Goal: Transaction & Acquisition: Book appointment/travel/reservation

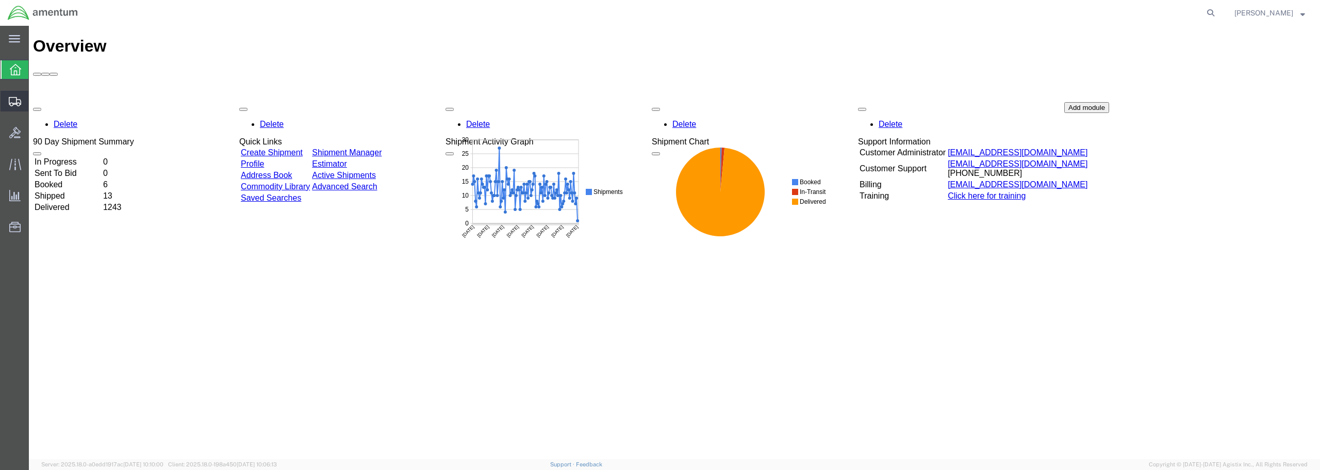
click at [0, 0] on span "Create from Template" at bounding box center [0, 0] width 0 height 0
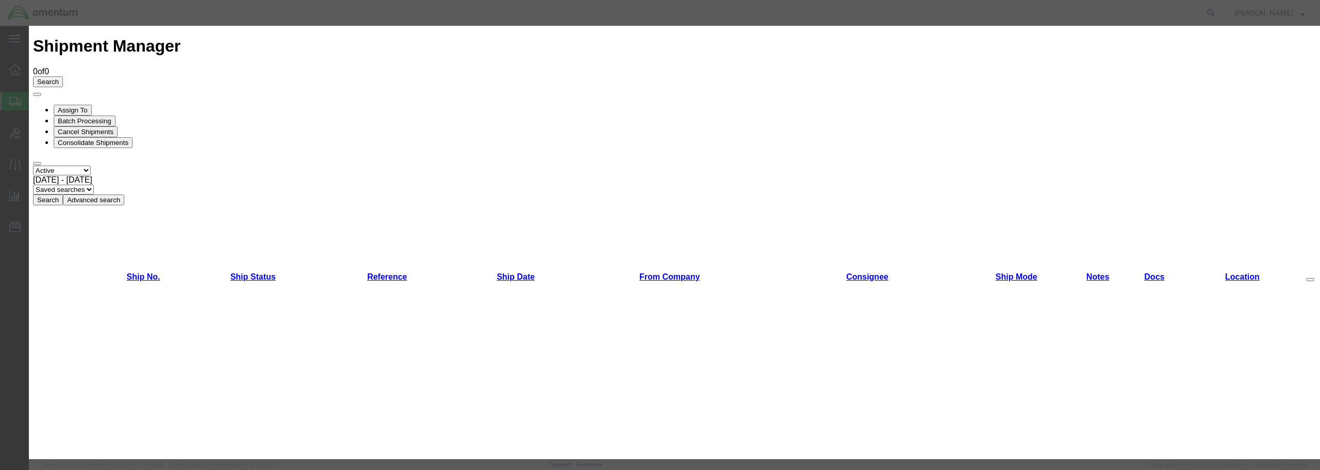
scroll to position [538, 0]
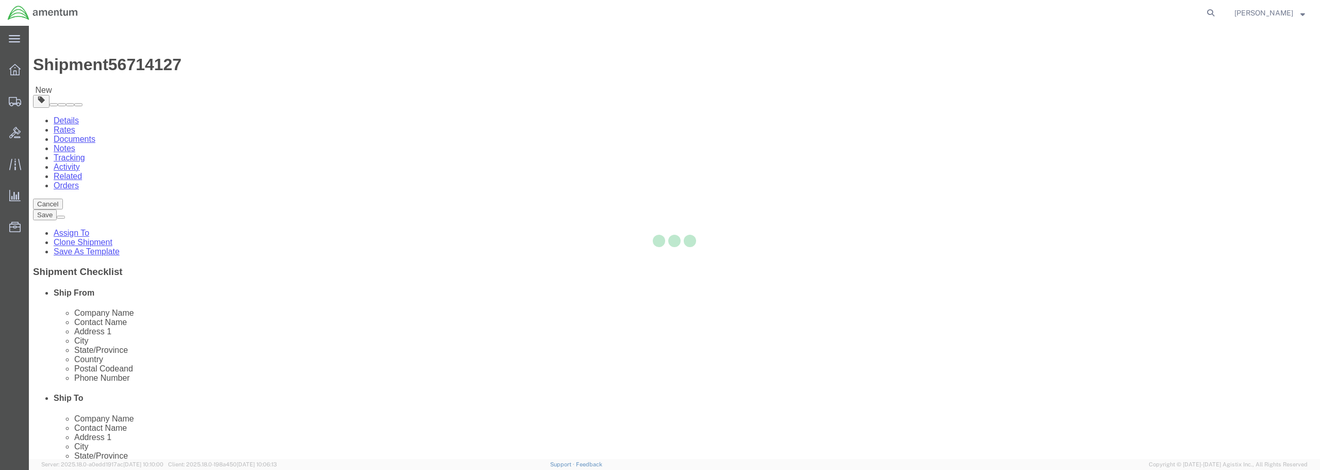
select select "49949"
select select
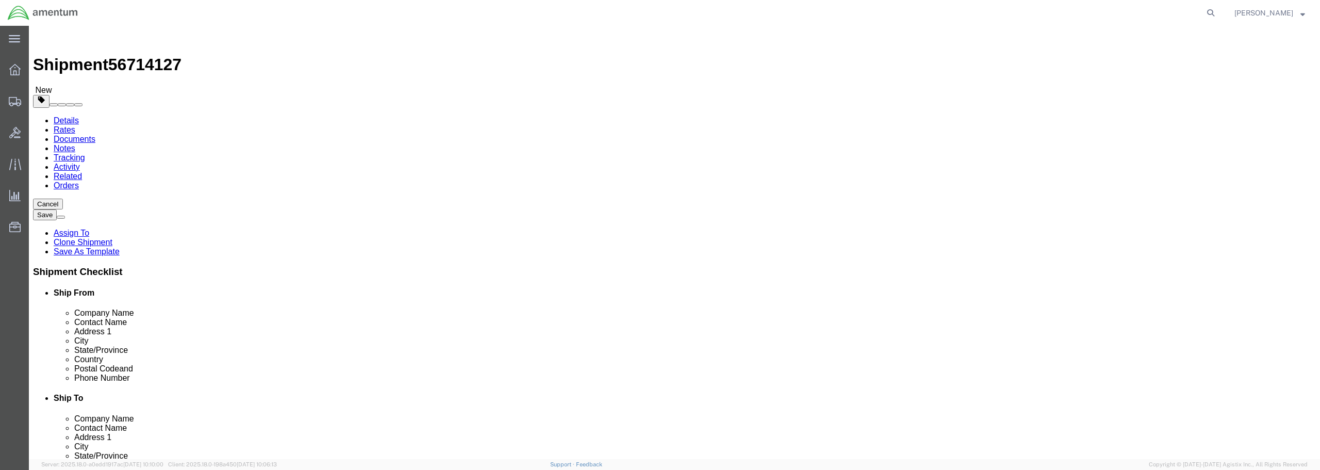
type input "elp"
select select "49939"
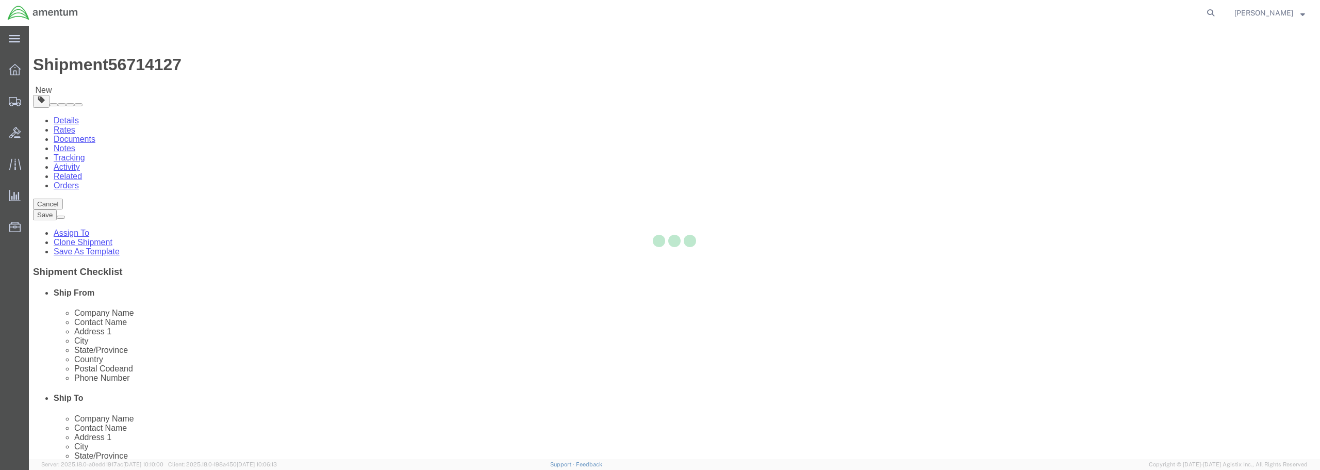
type input "79925"
type input "[PHONE_NUMBER]"
type input "[DATE][EMAIL_ADDRESS][PERSON_NAME][DOMAIN_NAME]"
checkbox input "true"
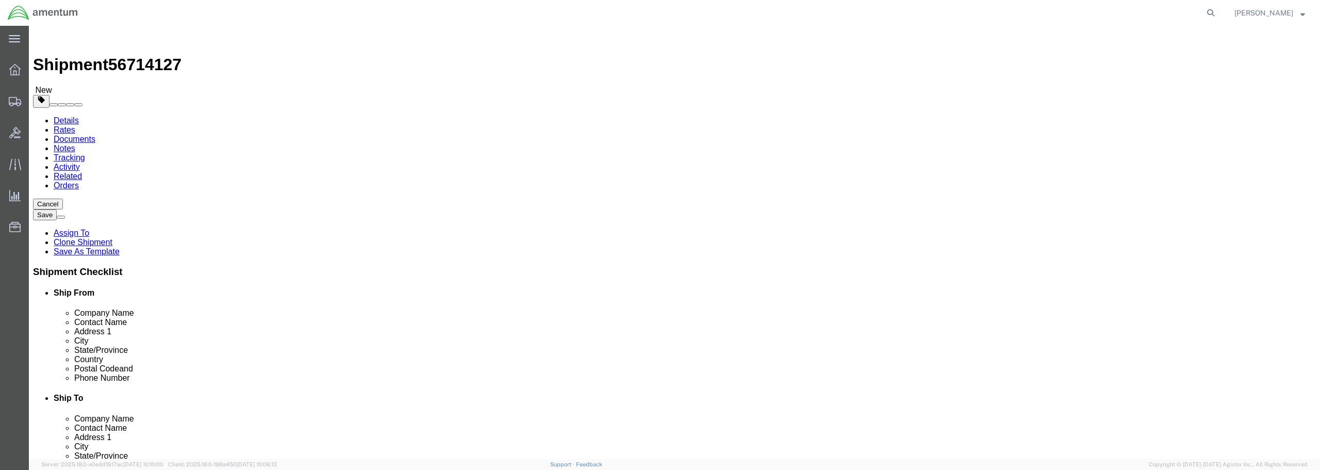
select select "[GEOGRAPHIC_DATA]"
drag, startPoint x: 787, startPoint y: 212, endPoint x: 719, endPoint y: 222, distance: 69.4
click div "Location [GEOGRAPHIC_DATA] My Profile Location [PHONE_NUMBER] [PHONE_NUMBER] [P…"
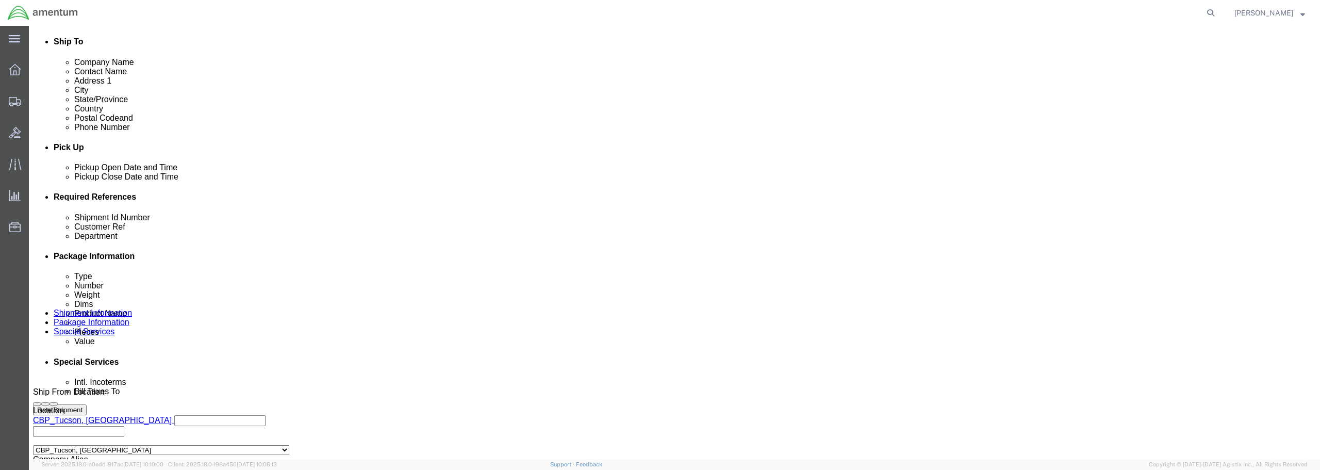
scroll to position [361, 0]
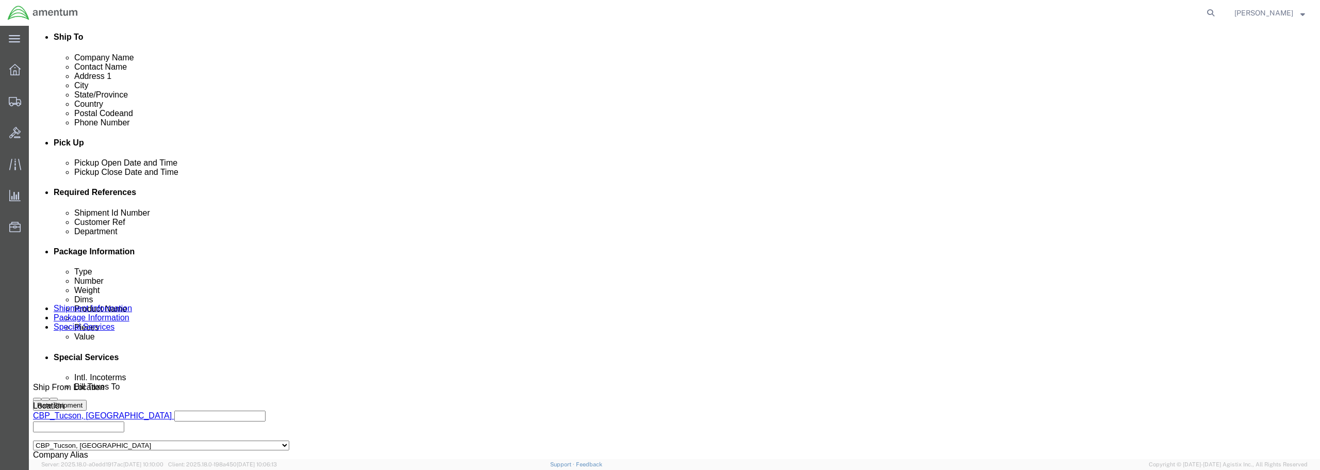
type input "[PERSON_NAME]"
click div "[DATE] 7:51 AM"
type input "8:51 AM"
click button "Apply"
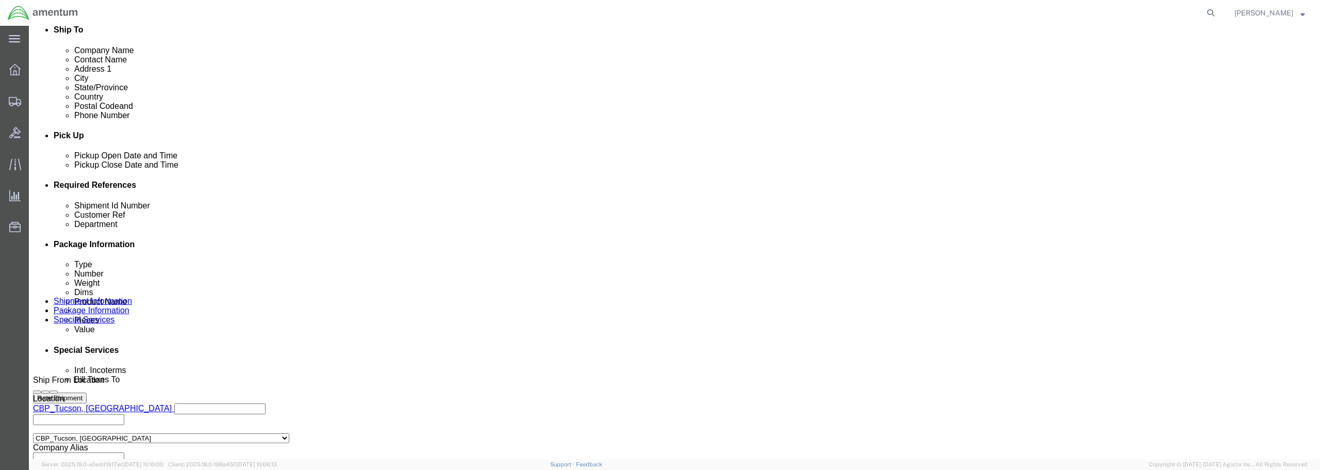
scroll to position [413, 0]
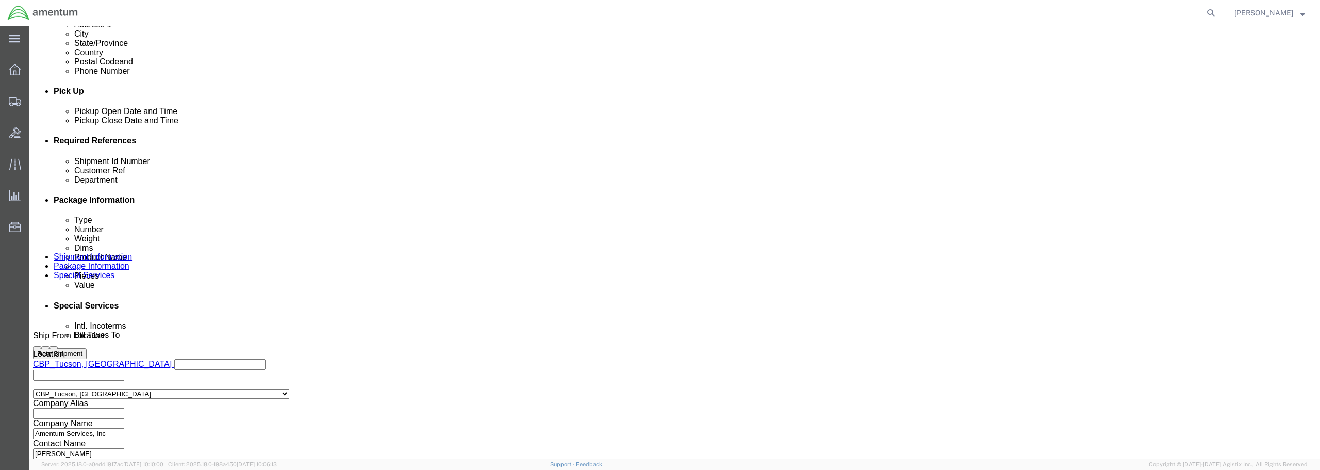
click input "text"
type input "USAGE 328647"
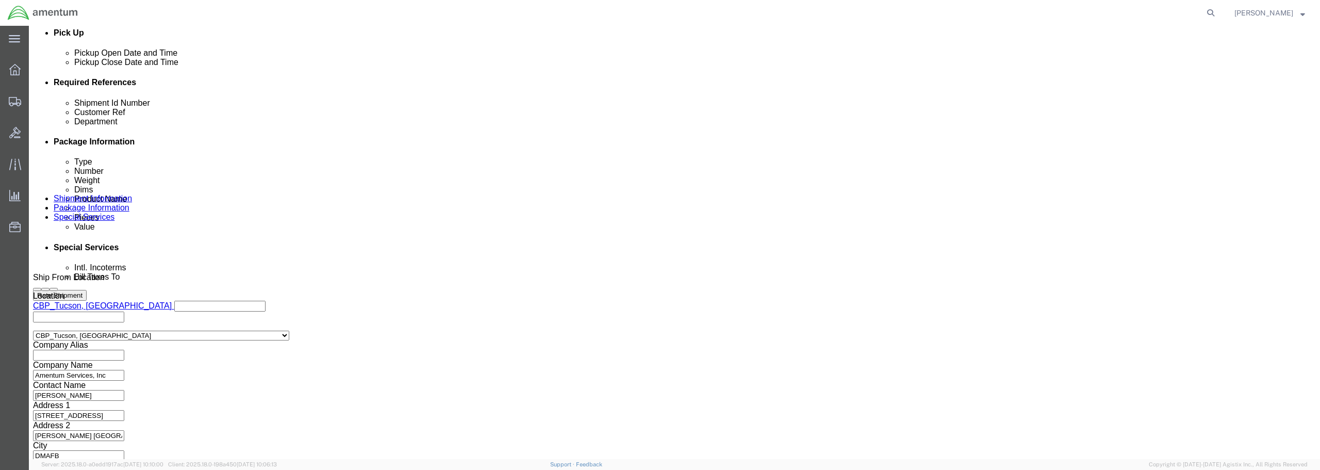
scroll to position [472, 0]
type input "INDICATOR, SN:570AA"
click button "Continue"
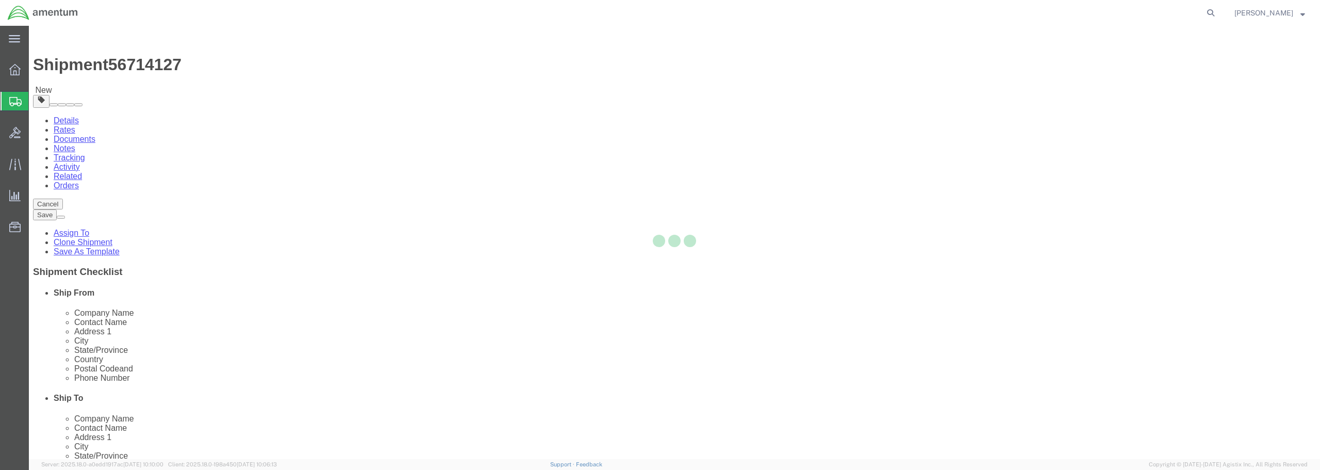
select select "CBOX"
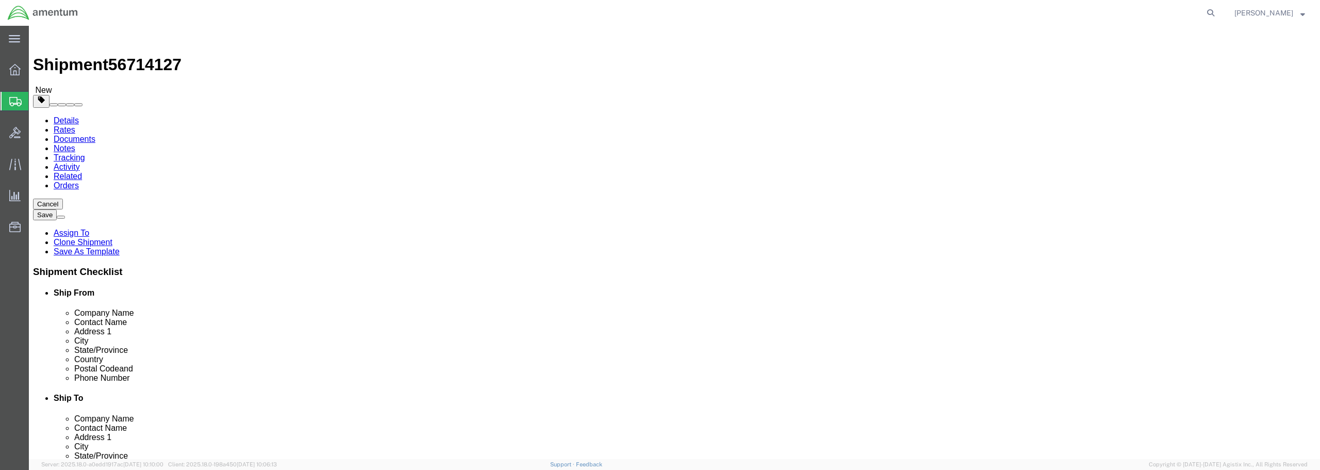
click input "text"
type input "9"
type input "13"
drag, startPoint x: 220, startPoint y: 239, endPoint x: 184, endPoint y: 239, distance: 36.6
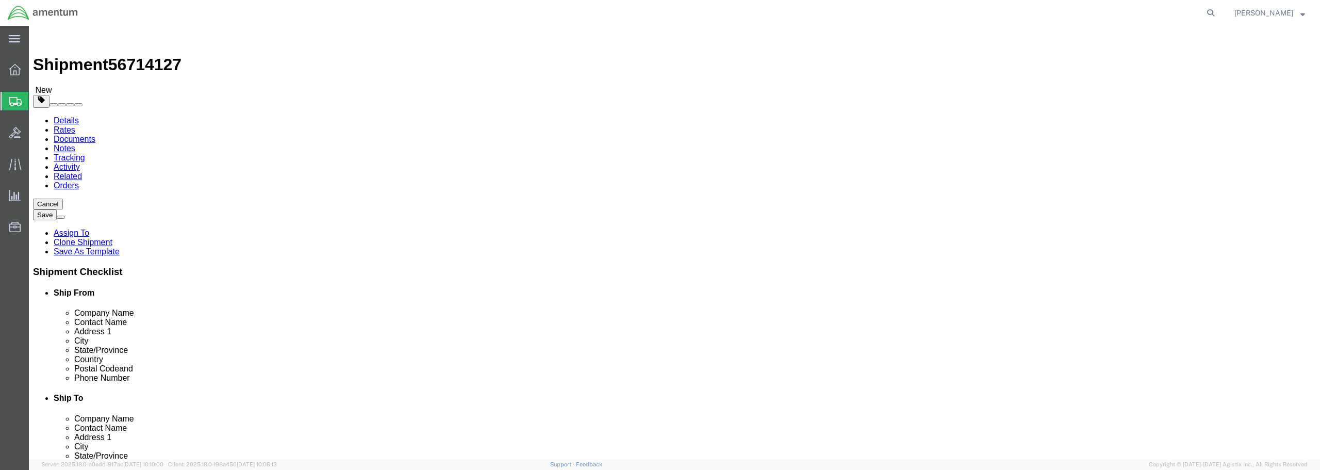
click div "Weight 0.00 Select kgs lbs Ship. t°"
type input "4.00"
click link "Add Content"
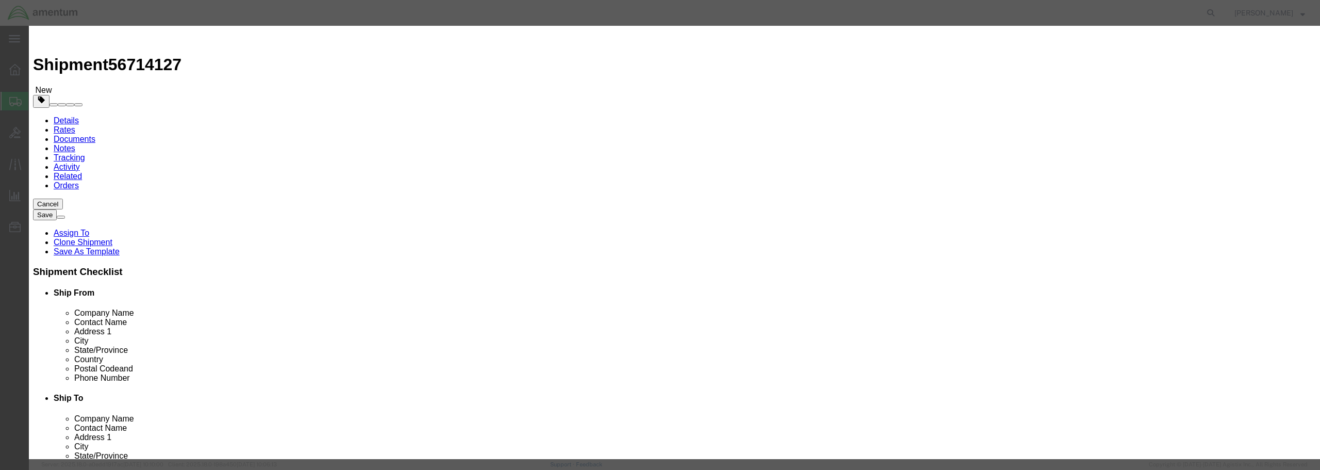
click input "text"
type input "HEIGHT INDICATOR"
drag, startPoint x: 477, startPoint y: 96, endPoint x: 446, endPoint y: 102, distance: 31.6
click div "Pieces Number of pieces inside all the packages 0 Select Bag Barrels 100Board F…"
type input "1"
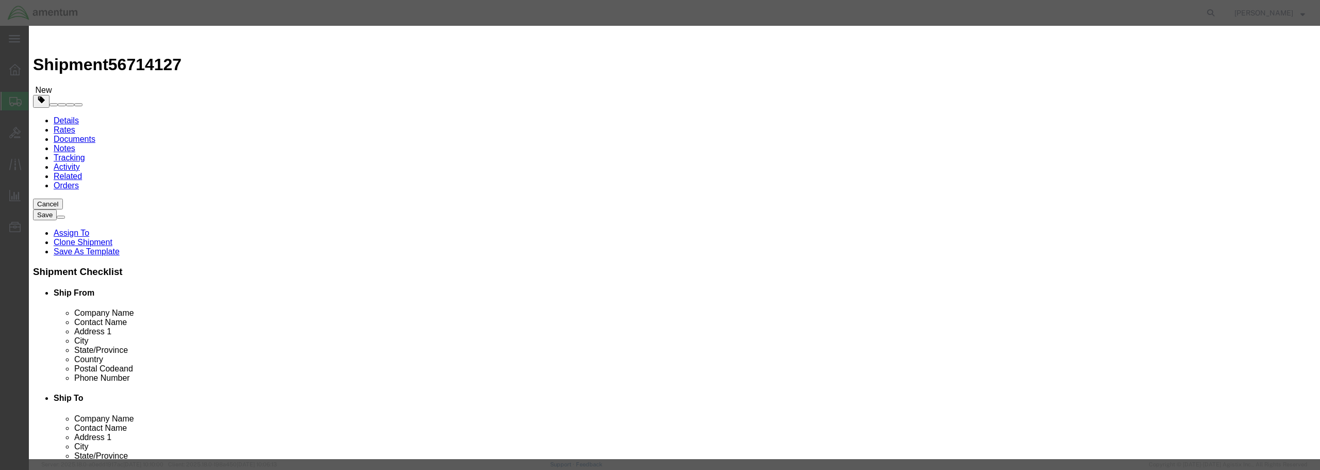
click input "text"
type input "6447.00"
click select "Select 50 55 60 65 70 85 92.5 100 125 175 250 300 400"
select select "175"
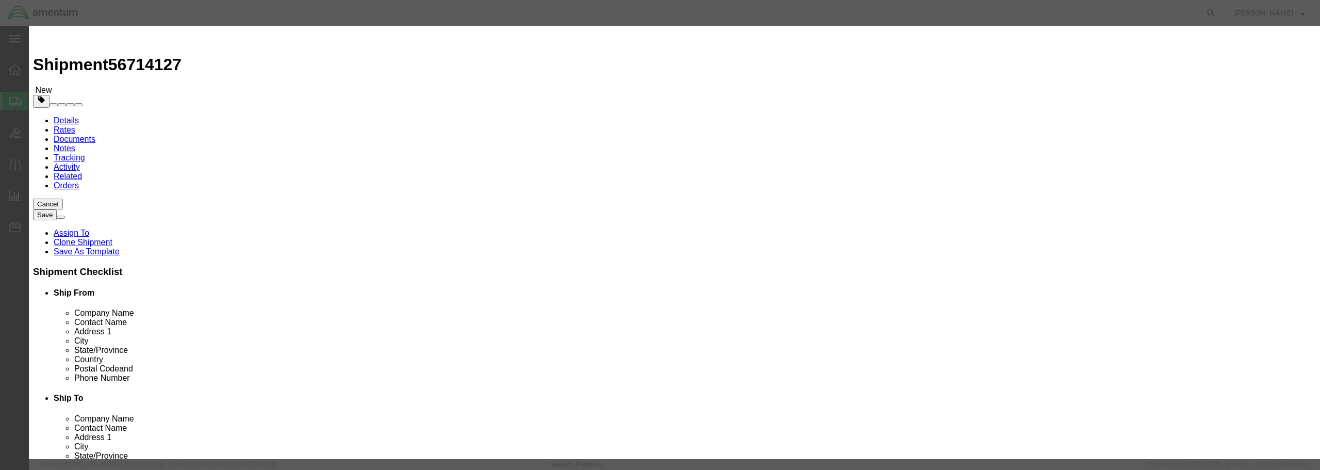
click select "Select 50 55 60 65 70 85 92.5 100 125 175 250 300 400"
click input "text"
type input "570AA"
click button "Save & Close"
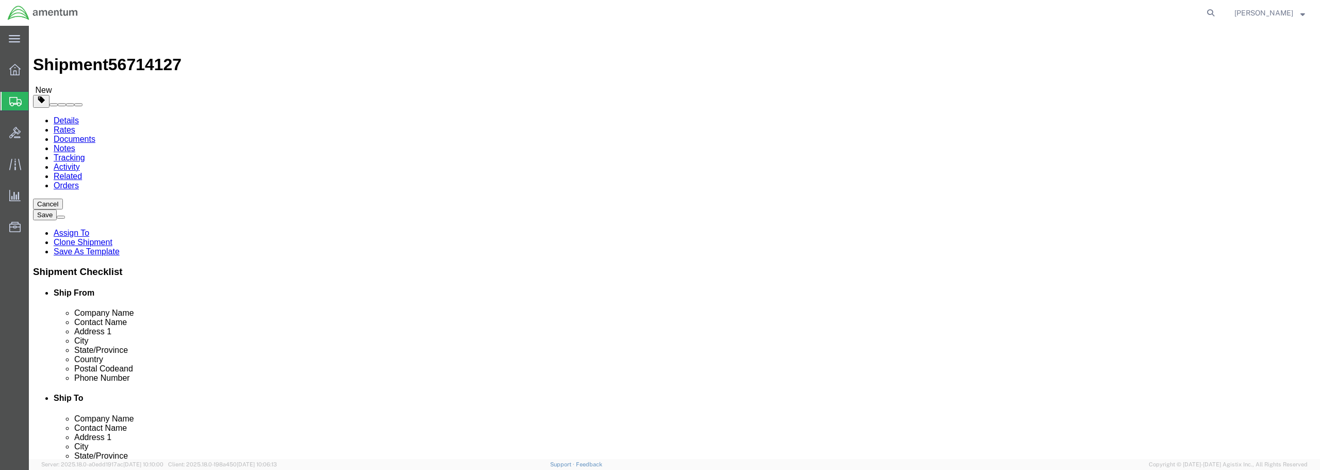
click button "Rate Shipment"
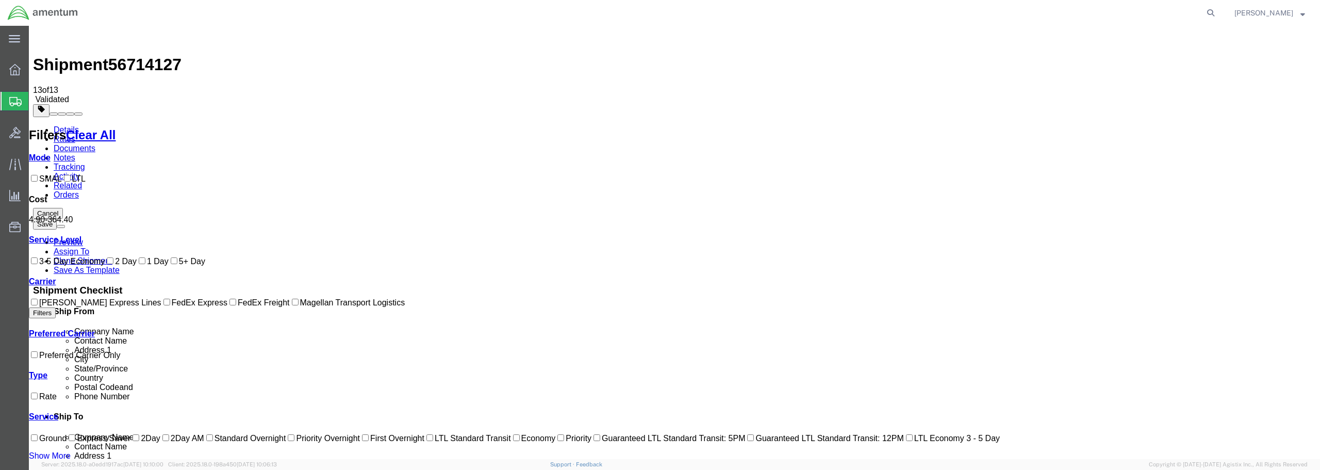
checkbox input "true"
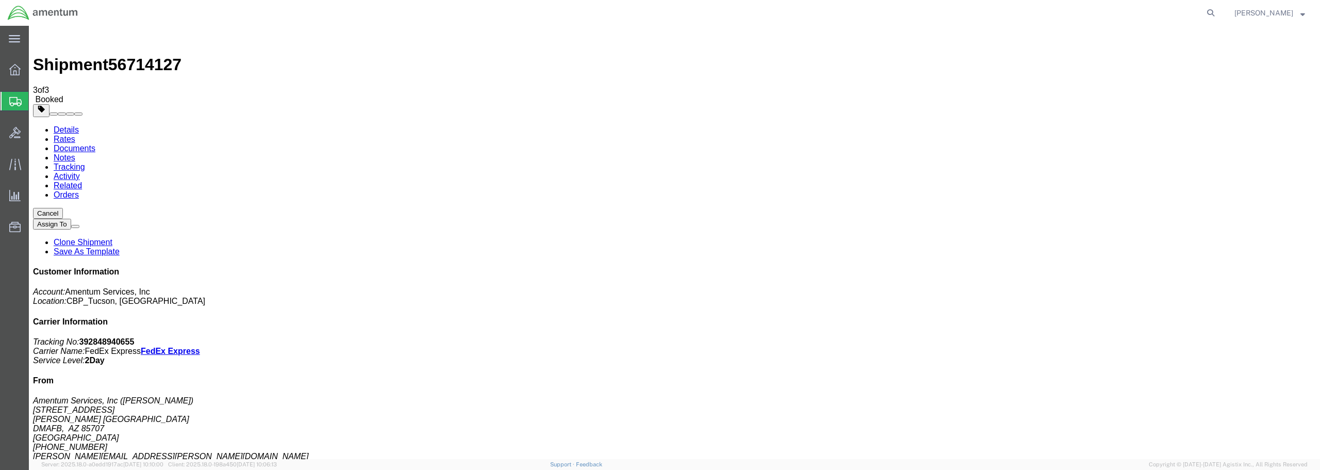
click at [0, 0] on span "Create from Template" at bounding box center [0, 0] width 0 height 0
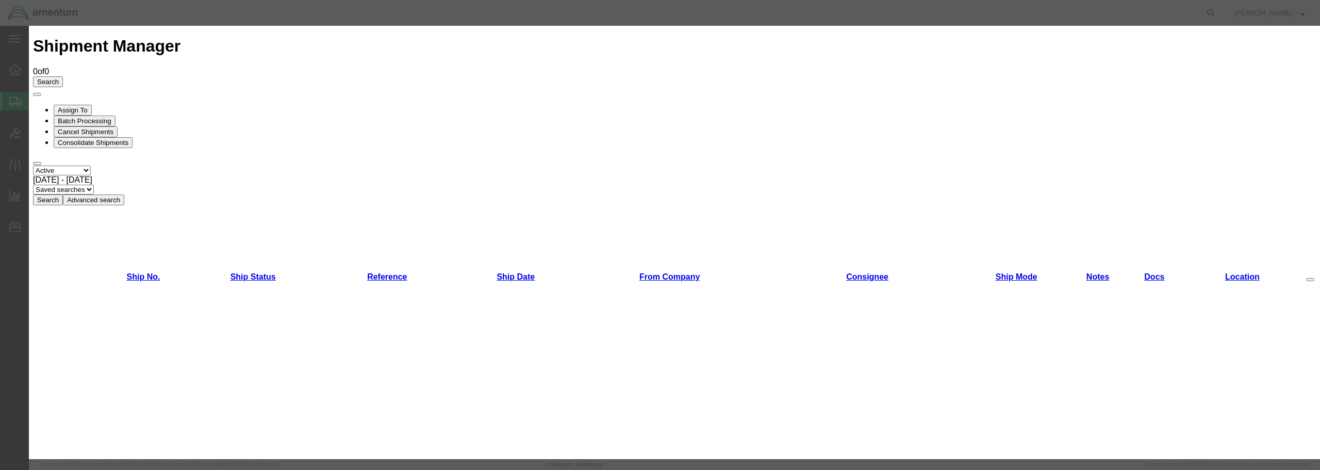
scroll to position [52, 0]
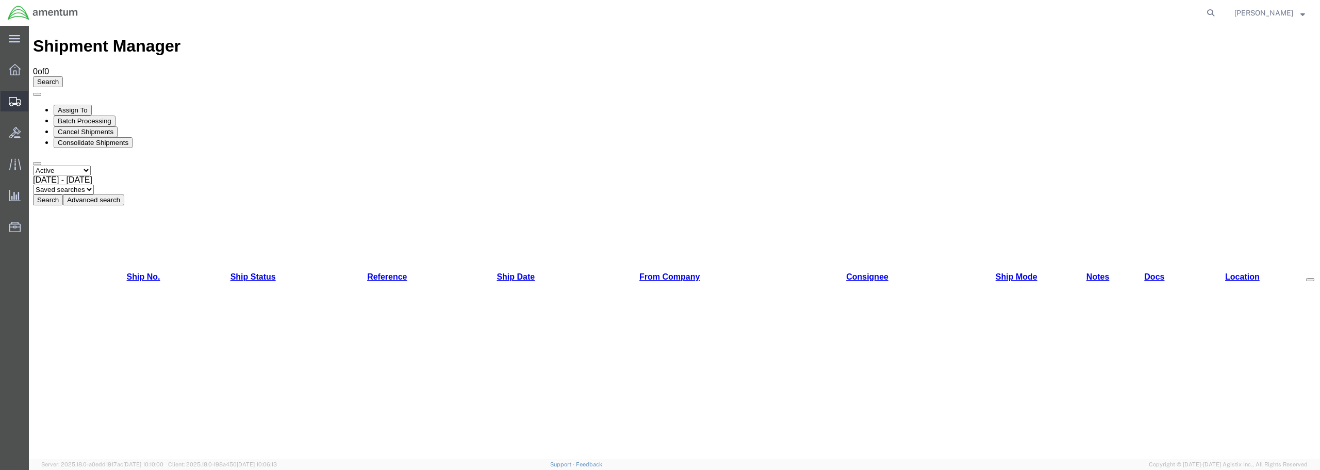
click at [0, 0] on span "Create Shipment" at bounding box center [0, 0] width 0 height 0
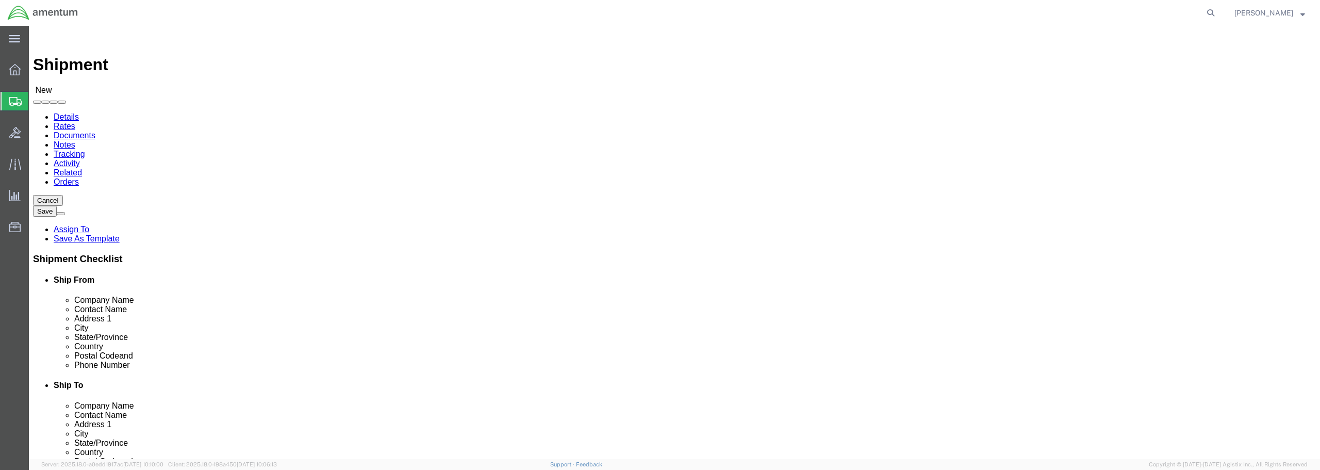
type input "SVA"
select select "49948"
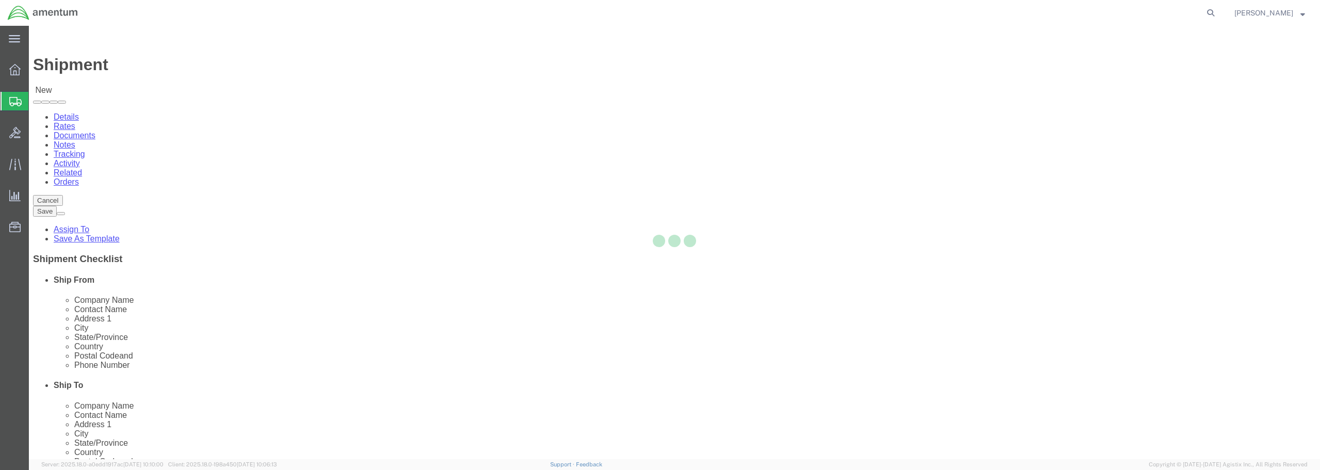
select select "AZ"
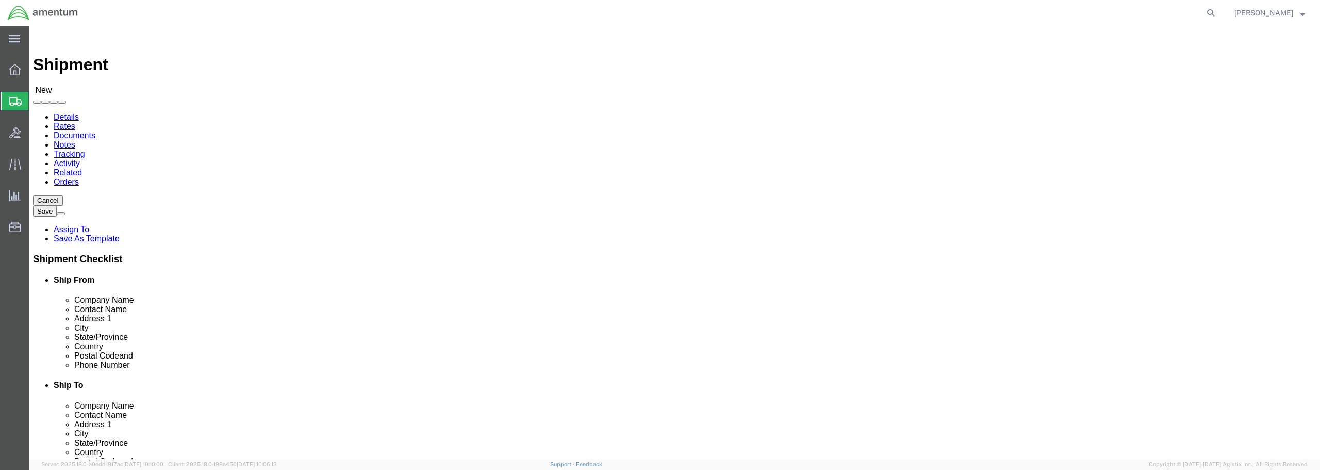
drag, startPoint x: 258, startPoint y: 213, endPoint x: 185, endPoint y: 207, distance: 74.0
click div "Contact Name"
type input "[PERSON_NAME]"
type input "EPL"
select select "49927"
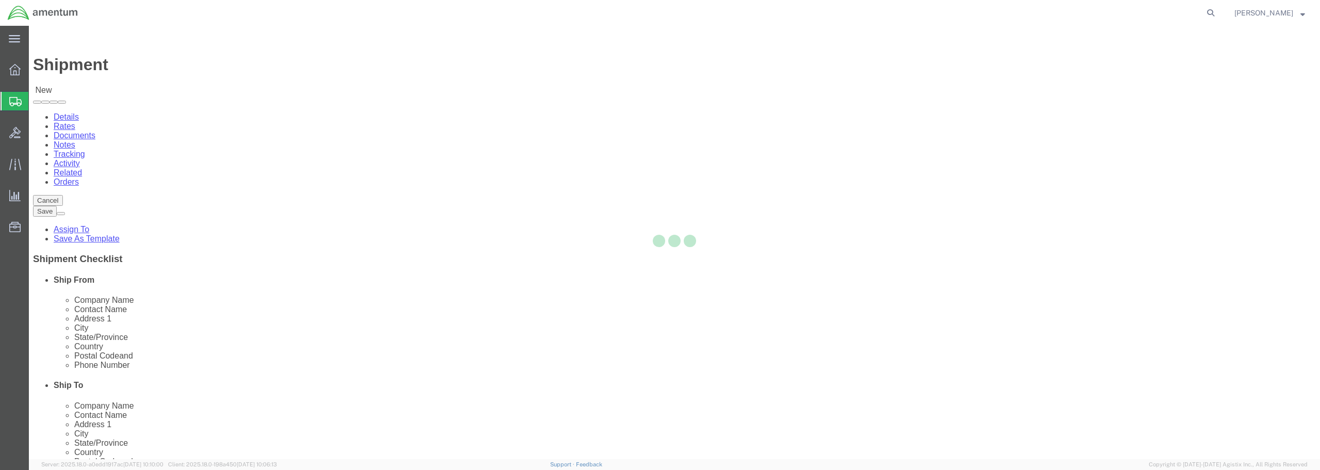
select select "NY"
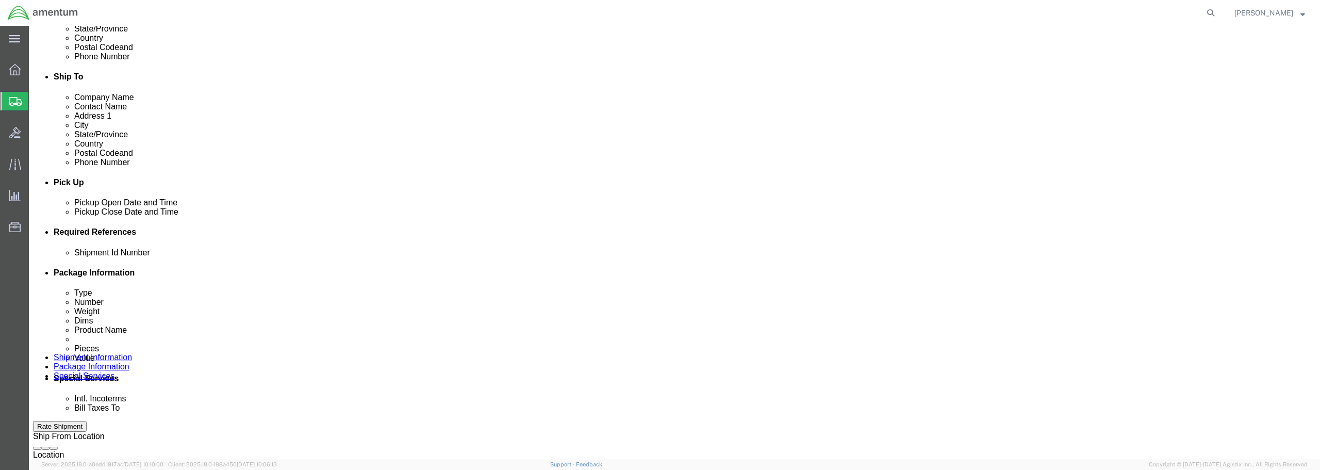
scroll to position [309, 0]
click div "[DATE] 8:00 AM"
type input "9:00 AM"
click button "Apply"
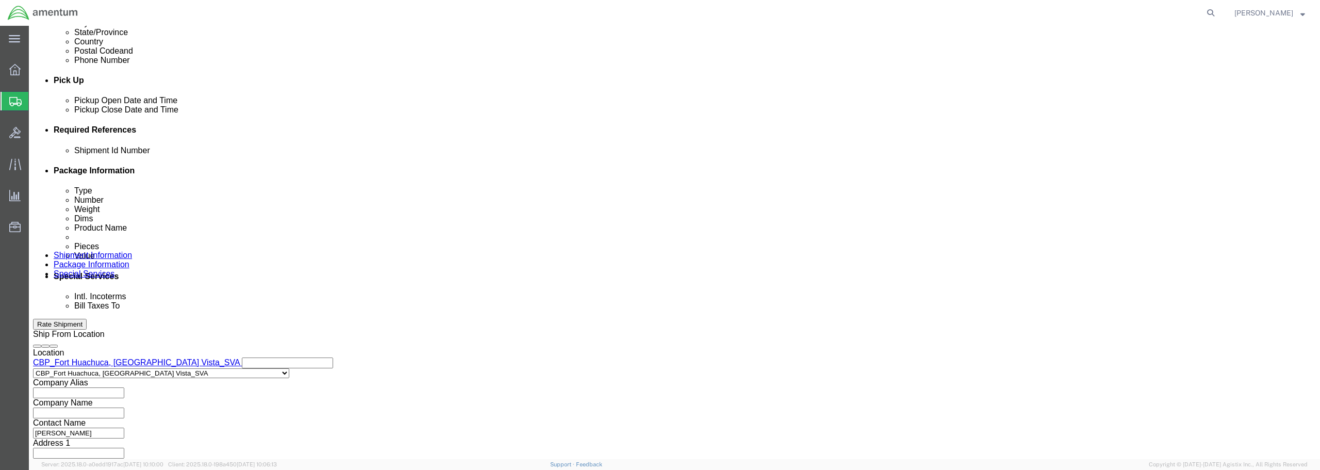
scroll to position [349, 0]
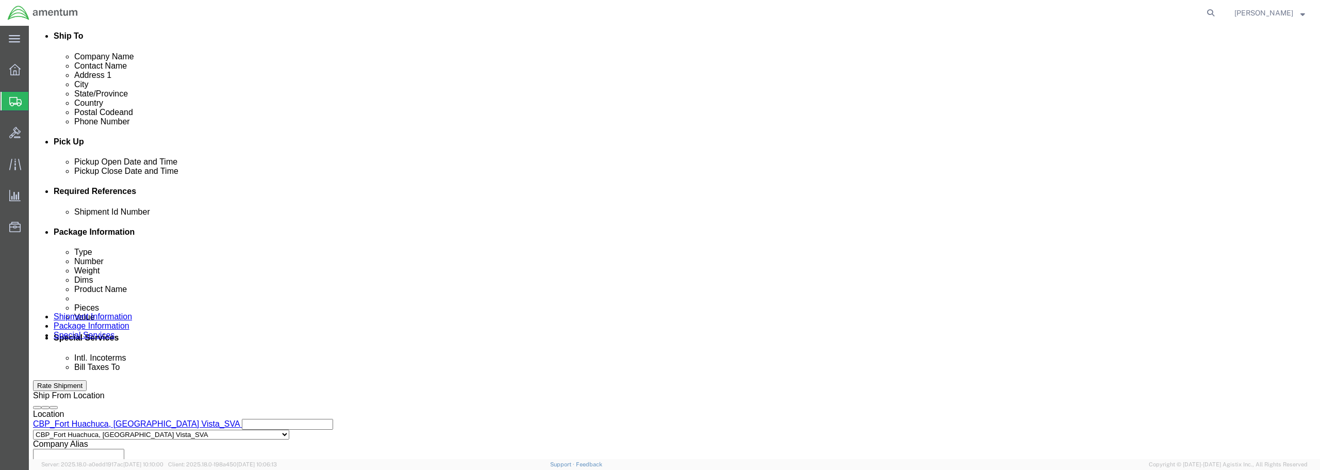
click input "text"
type input "USAGE 328644"
click button "Add reference"
click select "Select Account Type Activity ID Airline Appointment Number ASN Batch Request # …"
select select "CUSTREF"
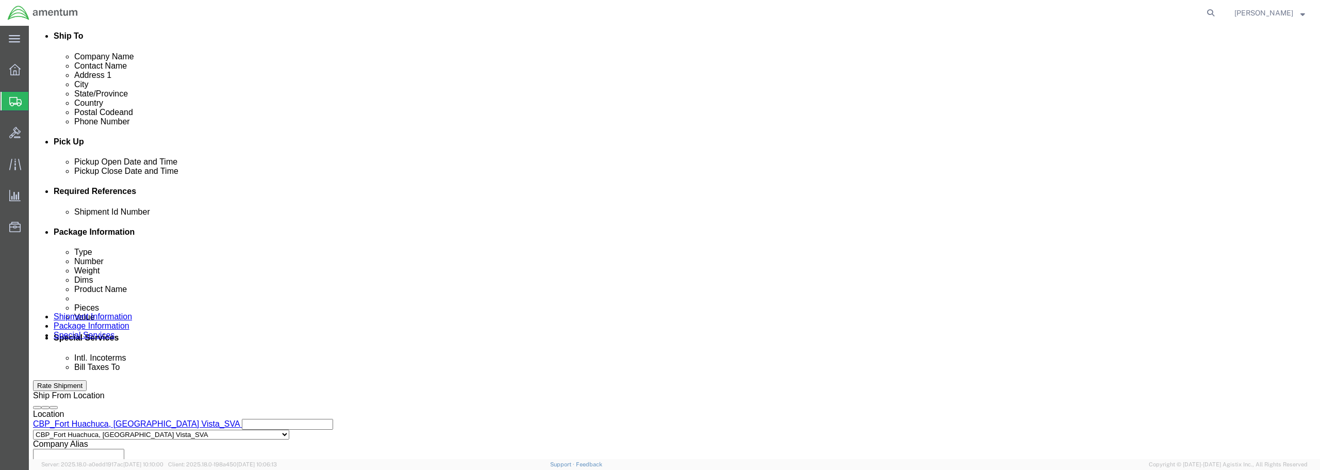
click select "Select Account Type Activity ID Airline Appointment Number ASN Batch Request # …"
click input "text"
type input "ACU"
click button "Add reference"
click select "Select Account Type Activity ID Airline Appointment Number ASN Batch Request # …"
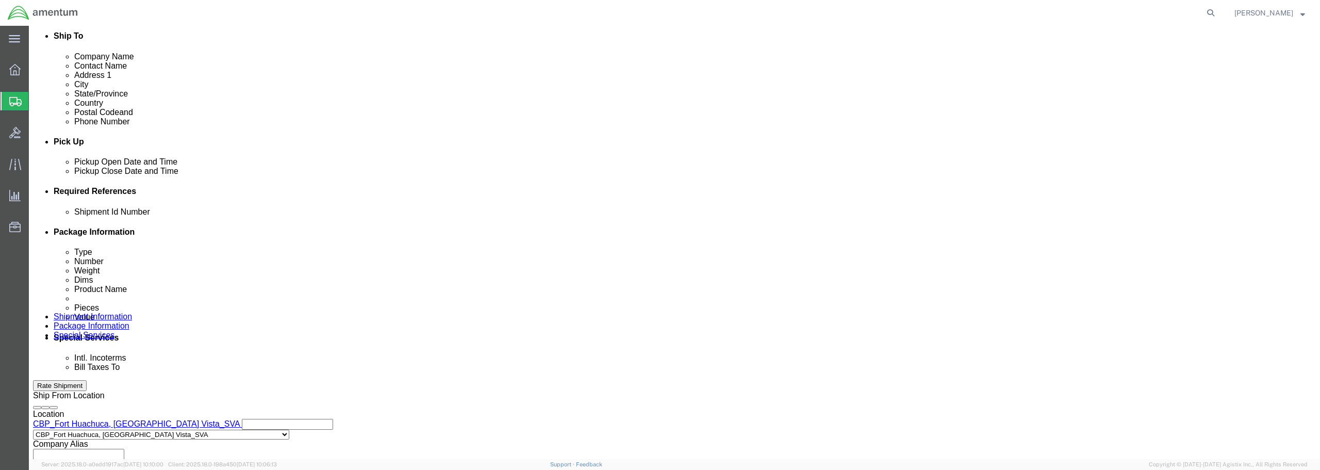
select select "PROJNUM"
click select "Select Account Type Activity ID Airline Appointment Number ASN Batch Request # …"
click input "text"
type input "6118.03.03.2219.WTU.0000"
click button "Add reference"
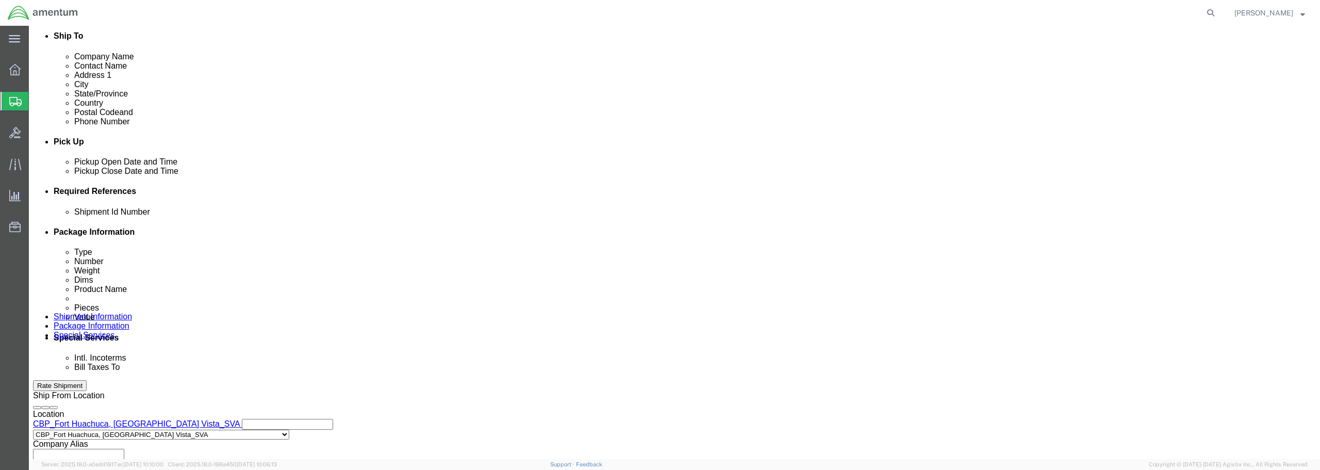
click select "Select Account Type Activity ID Airline Appointment Number ASN Batch Request # …"
select select "DEPT"
click select "Select Account Type Activity ID Airline Appointment Number ASN Batch Request # …"
click input "text"
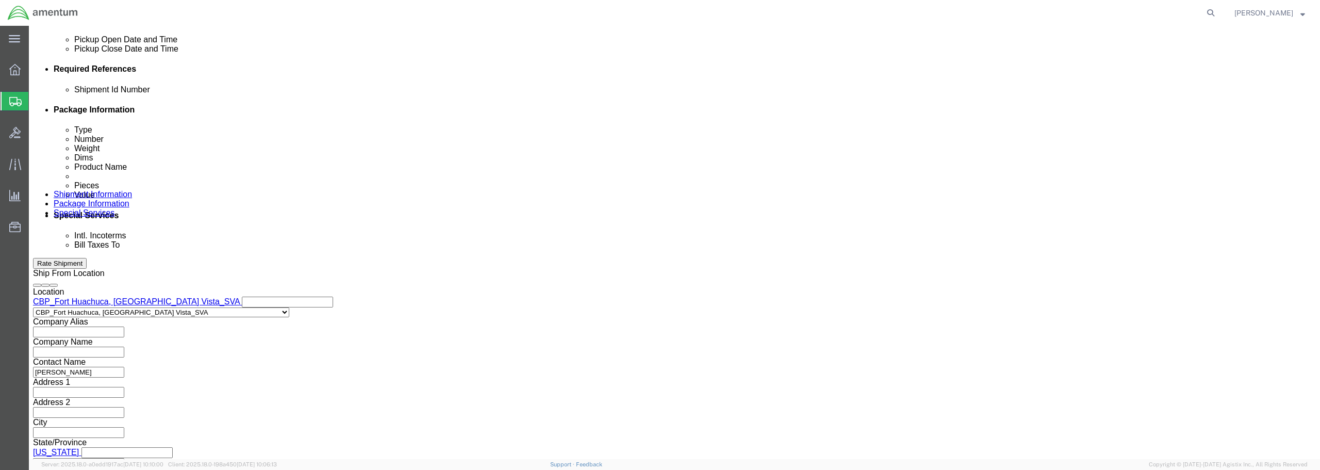
scroll to position [472, 0]
type input "CBP"
click button "Continue"
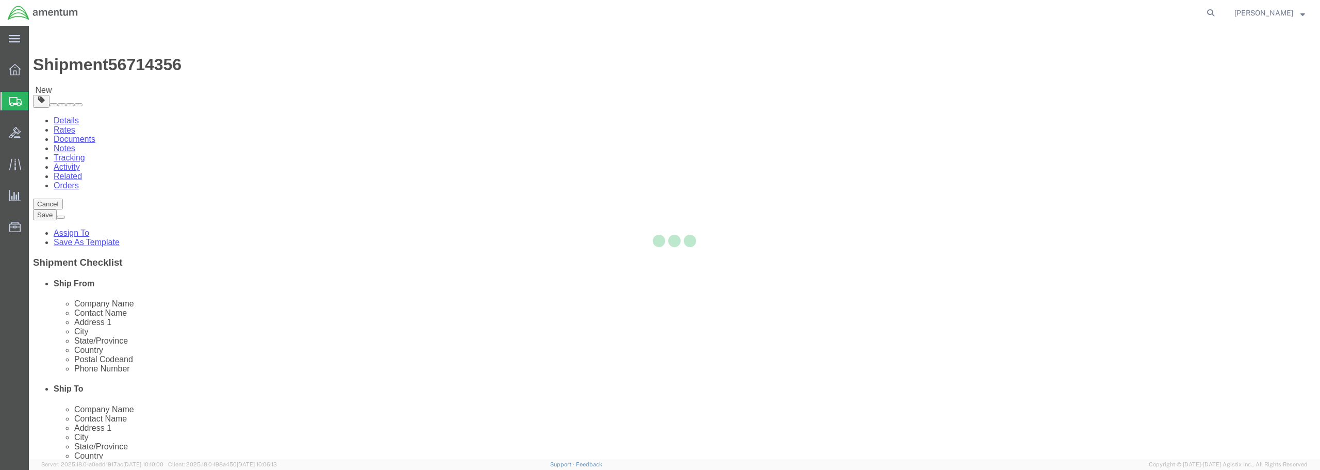
select select "CBOX"
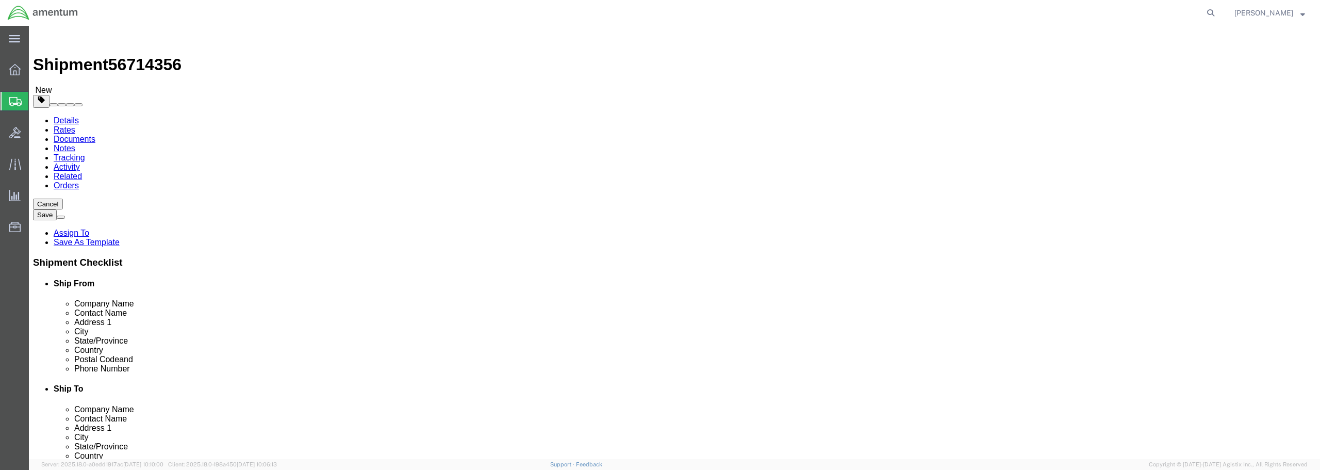
click input "text"
type input "9"
type input "8"
drag, startPoint x: 215, startPoint y: 236, endPoint x: 186, endPoint y: 239, distance: 29.1
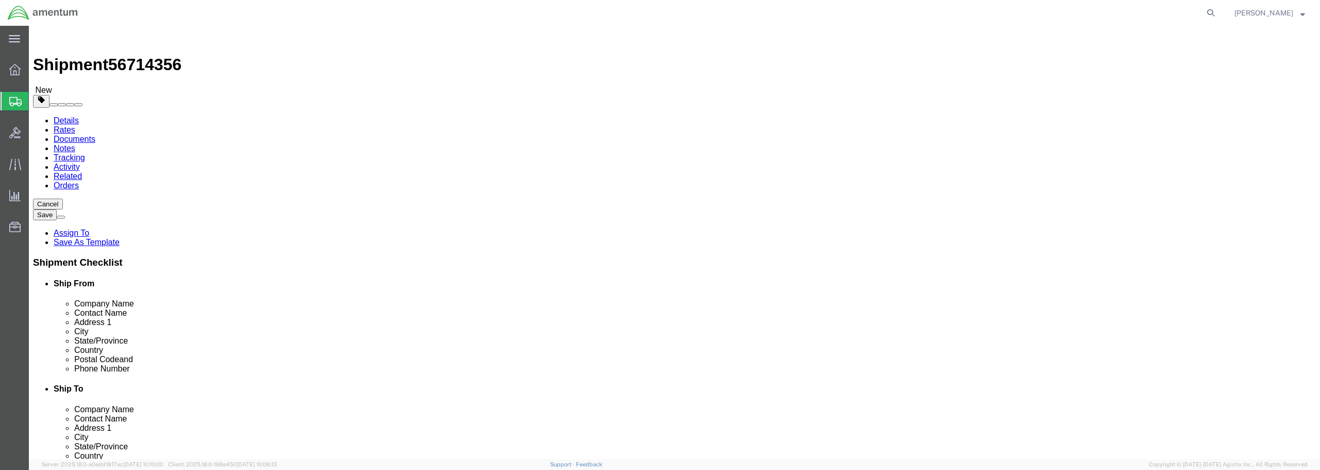
click div "Weight 0.00 Select kgs lbs Ship. t°"
type input "2.00"
click link "Add Content"
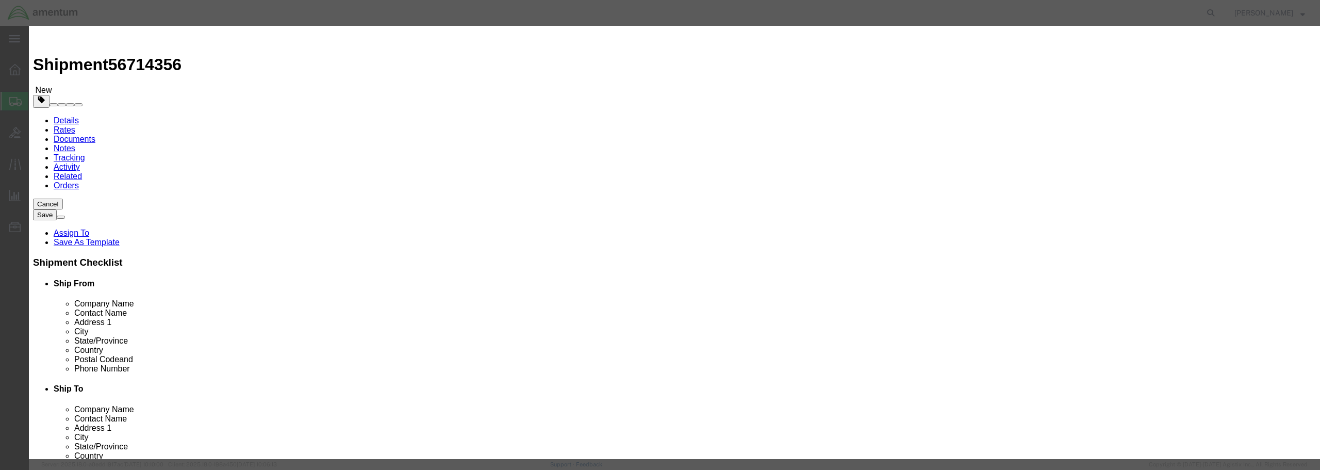
click input "text"
type input "ACU"
click label
click input "checkbox"
checkbox input "true"
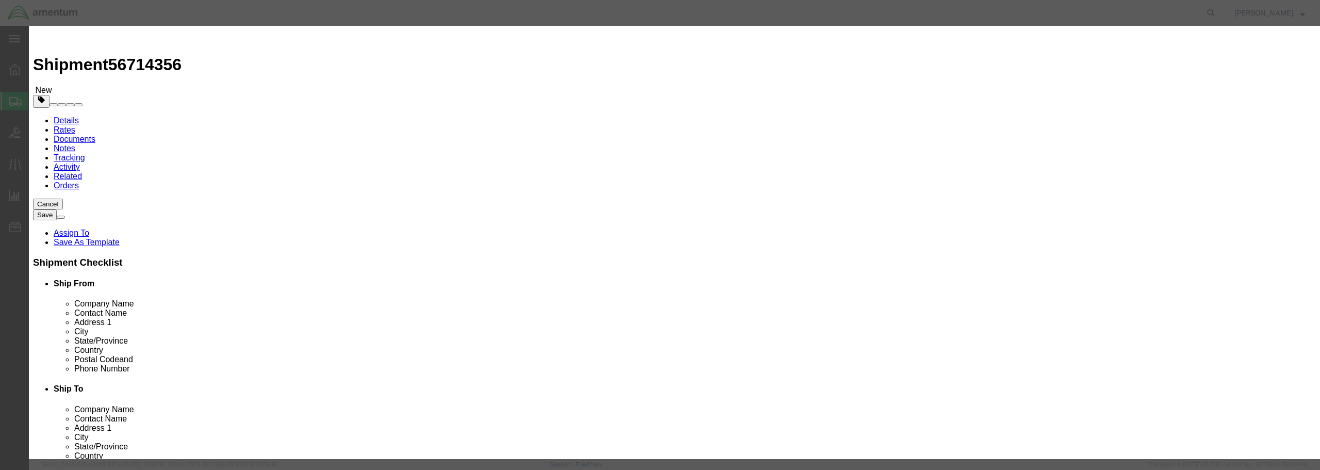
drag, startPoint x: 475, startPoint y: 99, endPoint x: 455, endPoint y: 97, distance: 19.1
click div "Pieces 0 Select Bag Barrels 100Board Feet Bottle Box Blister Pack Carats Can Ca…"
type input "1"
click input "text"
type input "525.00"
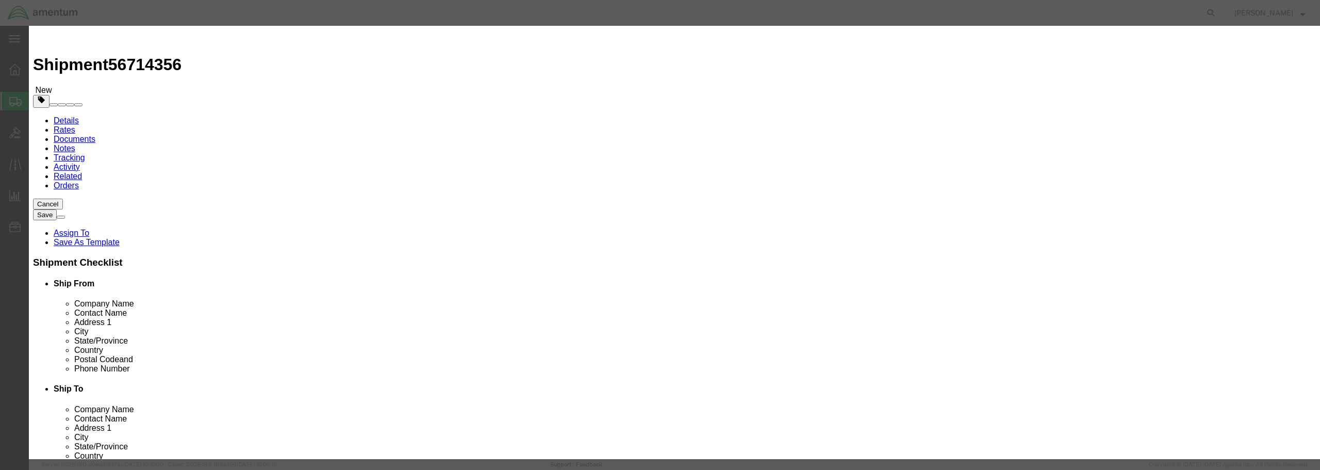
click select "Select 50 55 60 65 70 85 92.5 100 125 175 250 300 400"
select select "175"
click select "Select 50 55 60 65 70 85 92.5 100 125 175 250 300 400"
click button "Save & Close"
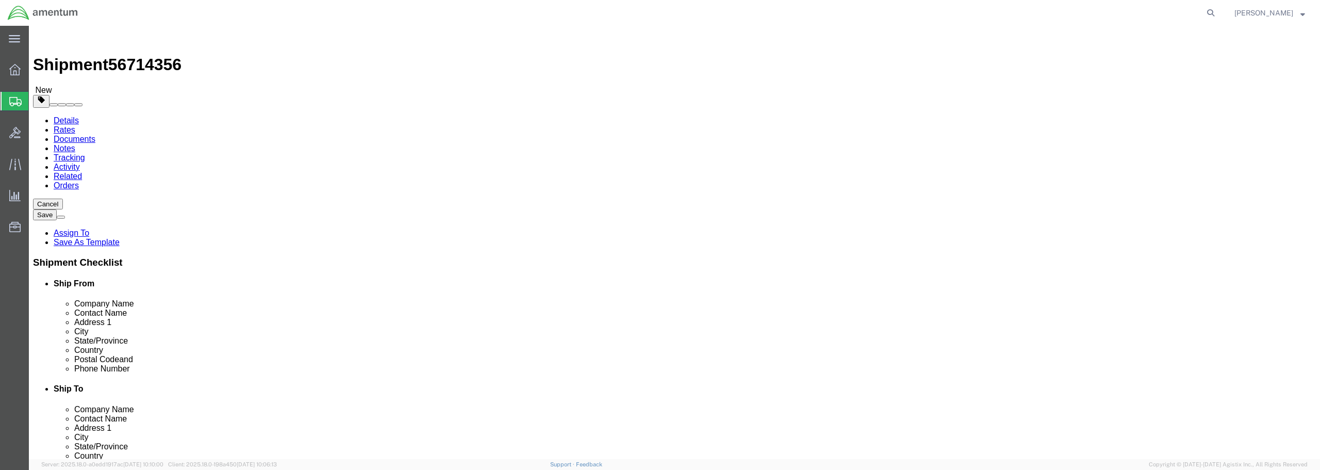
click button "Continue"
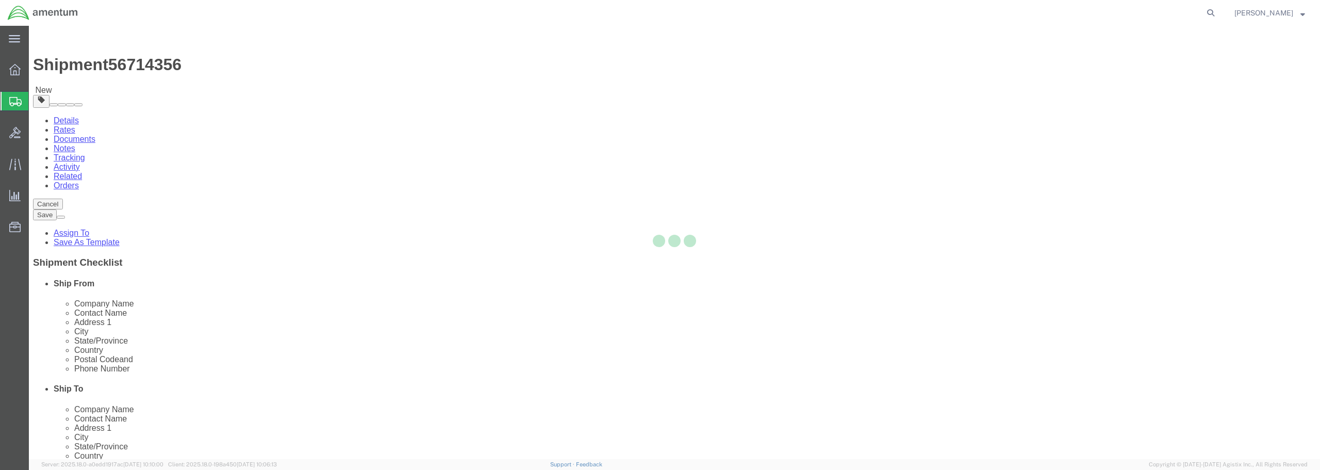
select select
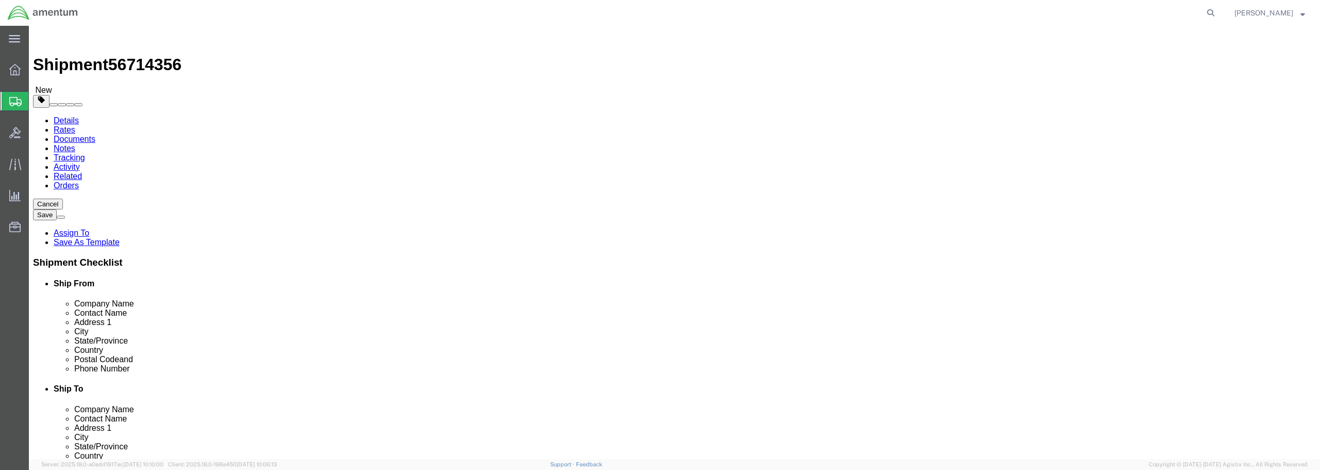
click button "Rate Shipment"
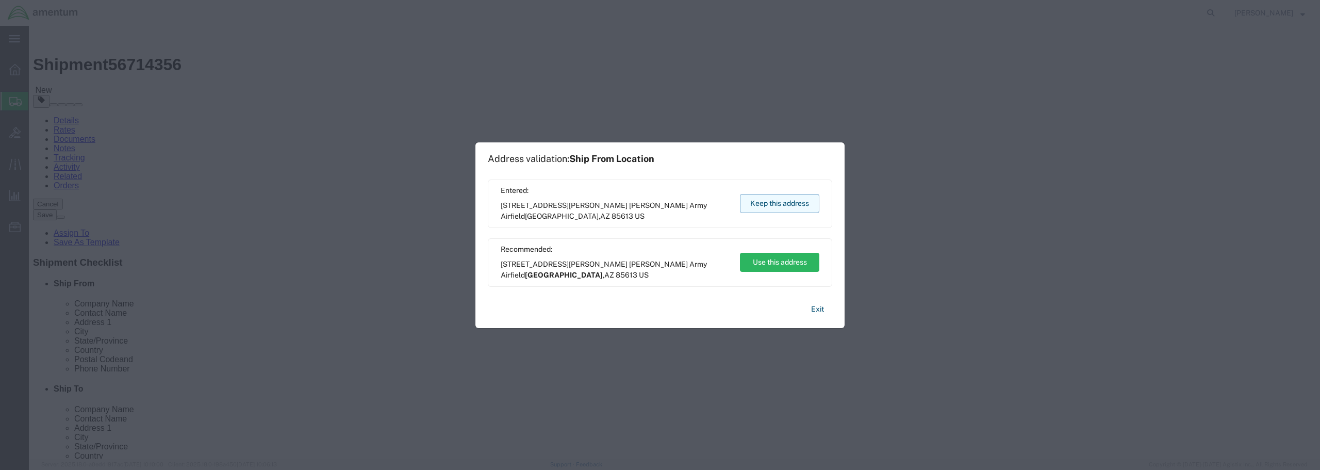
click at [781, 206] on button "Keep this address" at bounding box center [779, 203] width 79 height 19
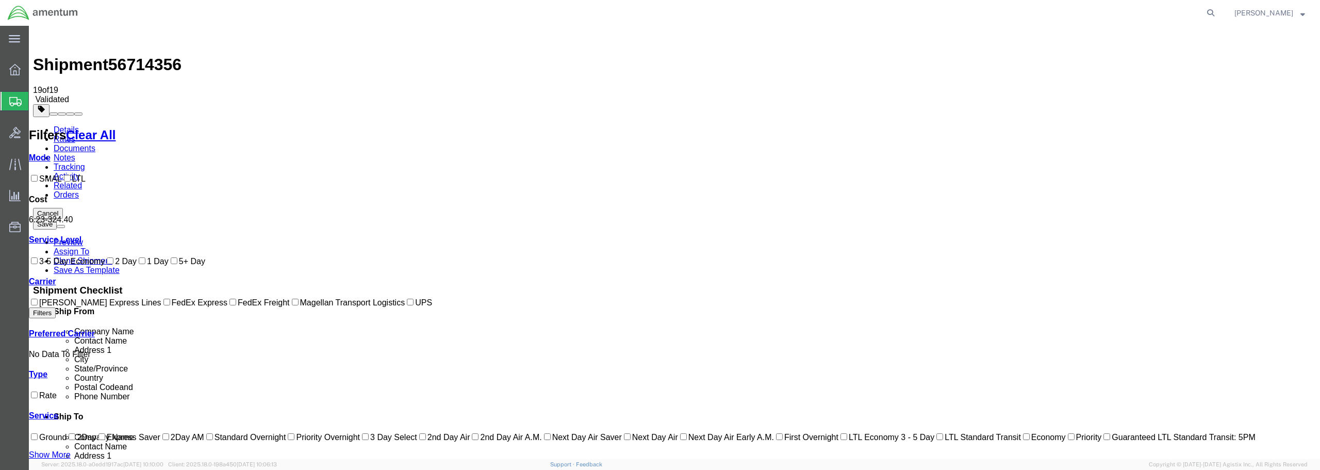
checkbox input "true"
